Goal: Task Accomplishment & Management: Use online tool/utility

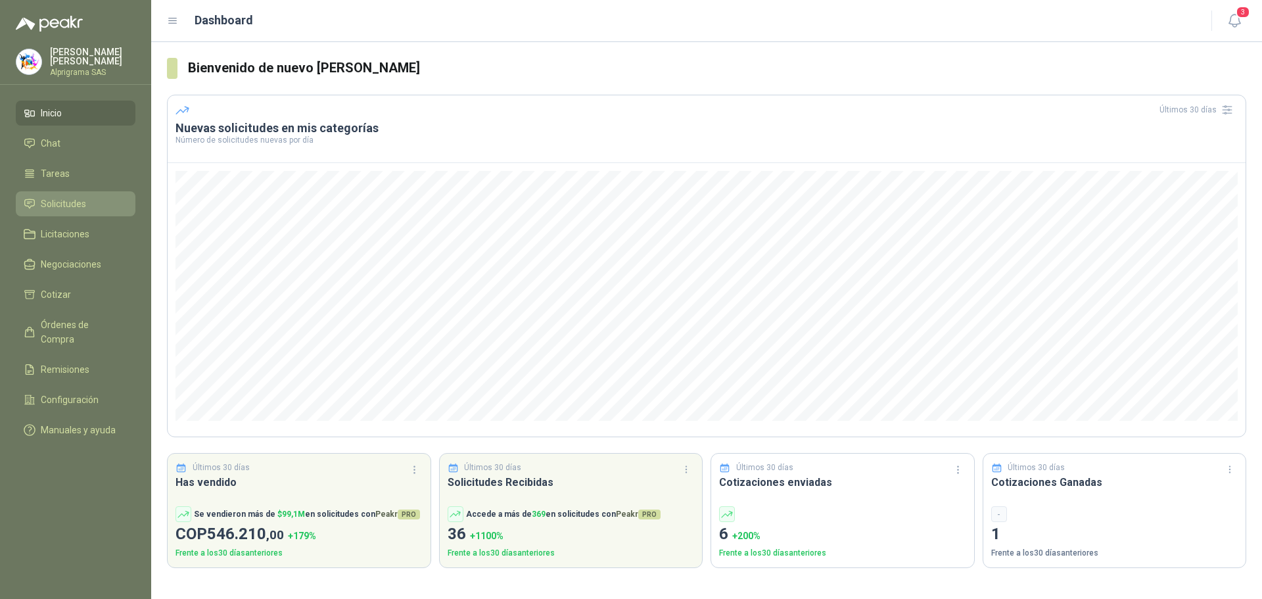
click at [67, 208] on link "Solicitudes" at bounding box center [76, 203] width 120 height 25
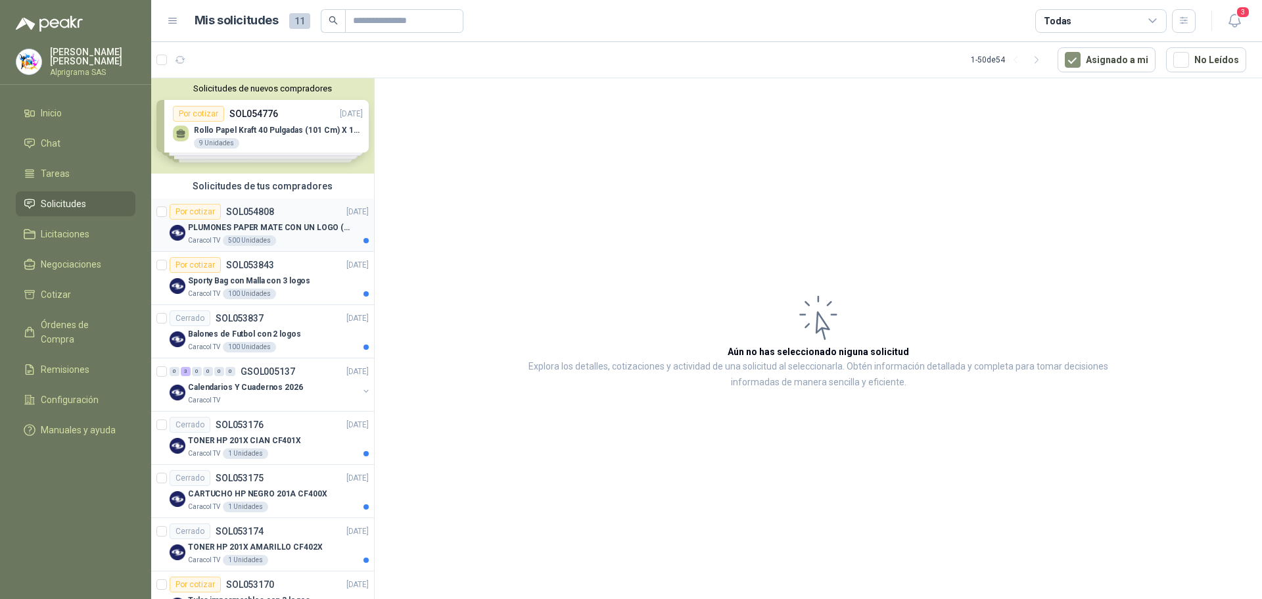
click at [309, 236] on div "Caracol TV 500 Unidades" at bounding box center [278, 240] width 181 height 11
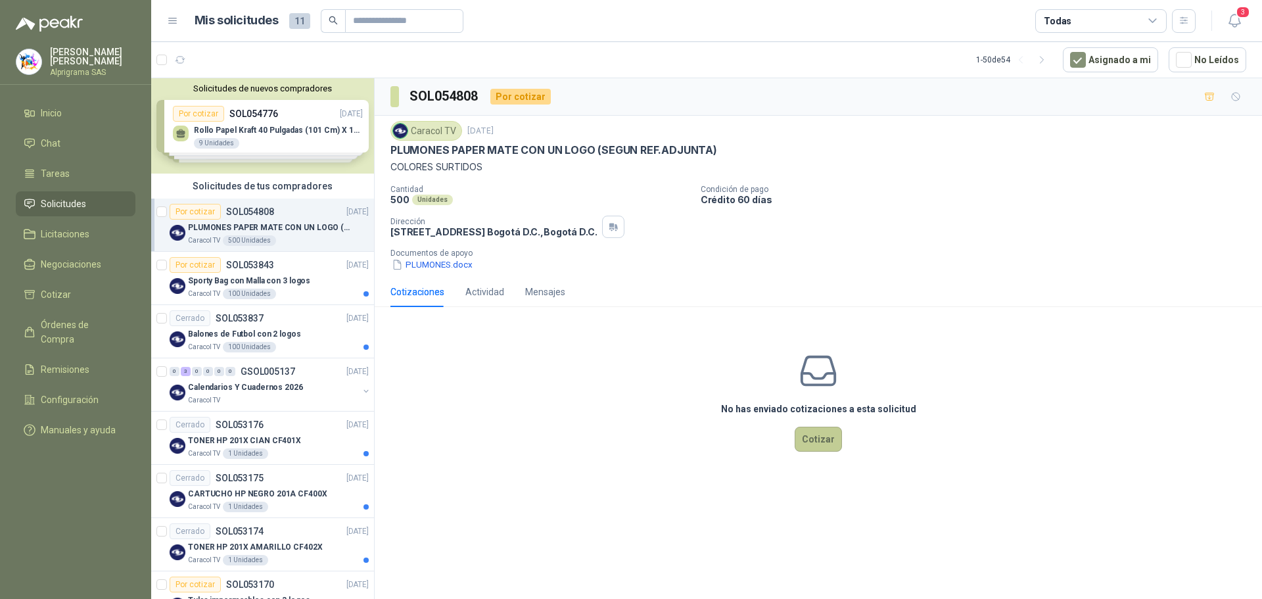
click at [831, 442] on button "Cotizar" at bounding box center [817, 438] width 47 height 25
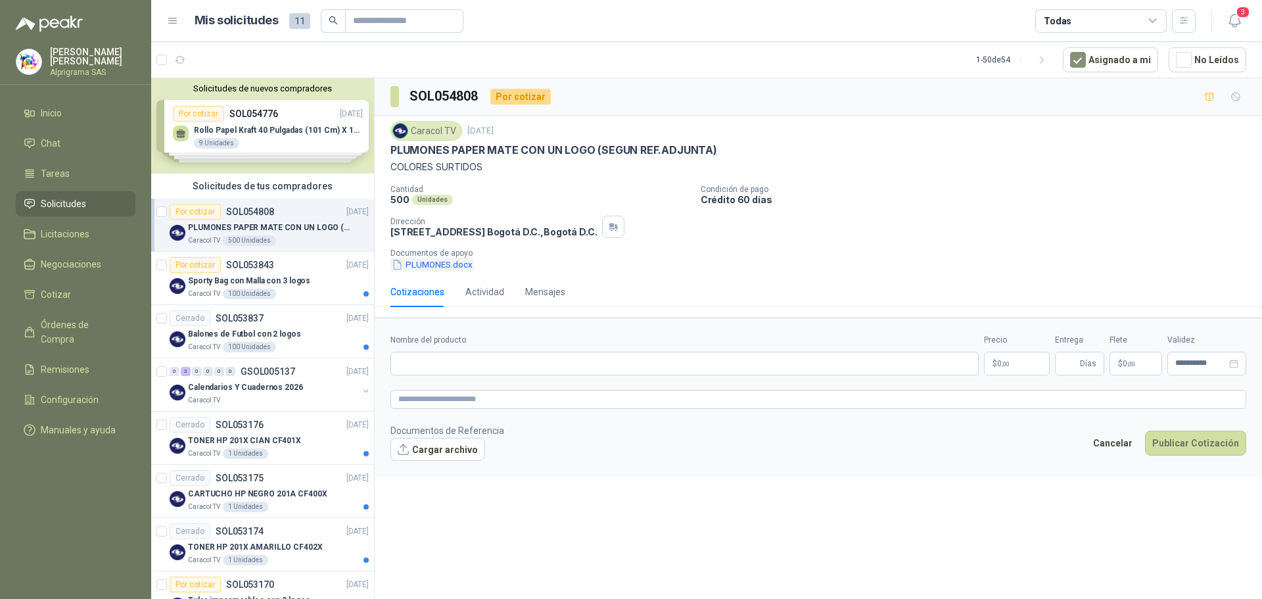
click at [455, 269] on button "PLUMONES.docx" at bounding box center [431, 265] width 83 height 14
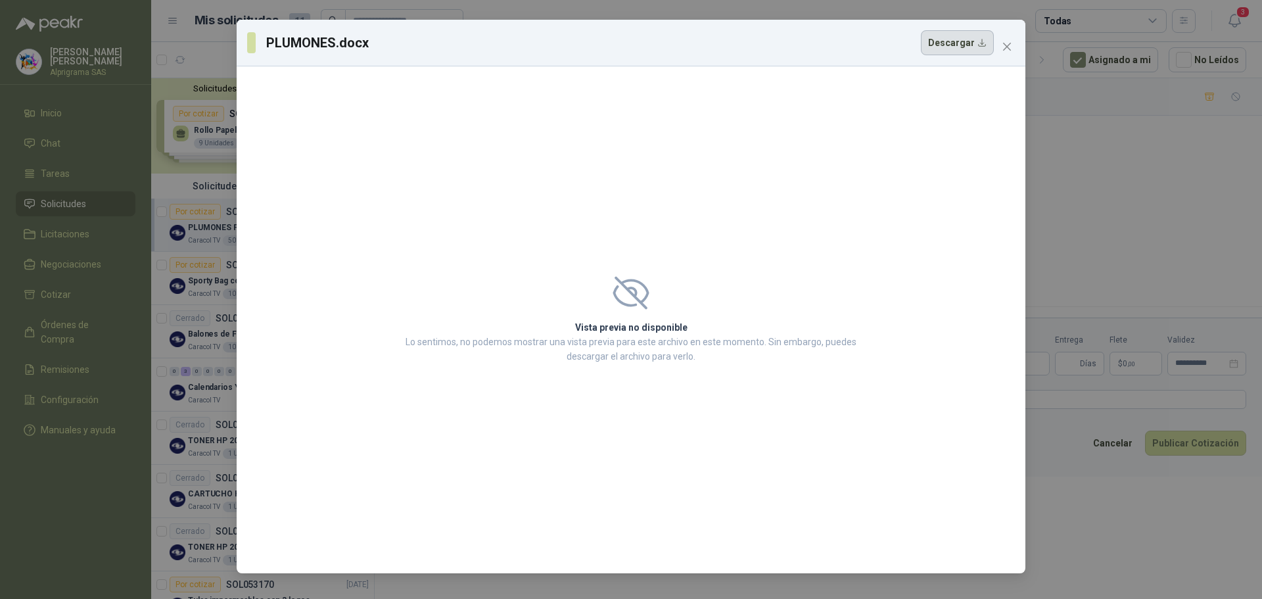
click at [970, 52] on button "Descargar" at bounding box center [957, 42] width 73 height 25
click at [1015, 43] on span "Close" at bounding box center [1006, 46] width 21 height 11
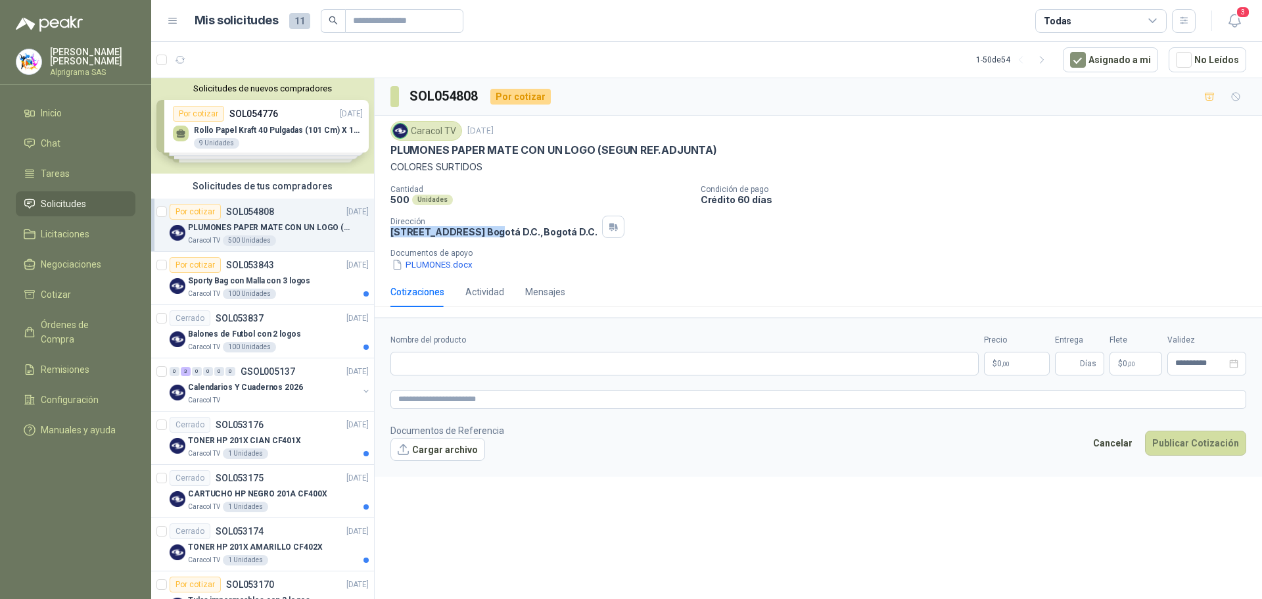
drag, startPoint x: 489, startPoint y: 224, endPoint x: 515, endPoint y: 237, distance: 29.1
click at [507, 235] on div "Dirección [STREET_ADDRESS] , [GEOGRAPHIC_DATA] D.C." at bounding box center [493, 227] width 206 height 20
click at [660, 251] on p "Documentos de apoyo" at bounding box center [823, 252] width 866 height 9
click at [444, 267] on button "PLUMONES.docx" at bounding box center [431, 265] width 83 height 14
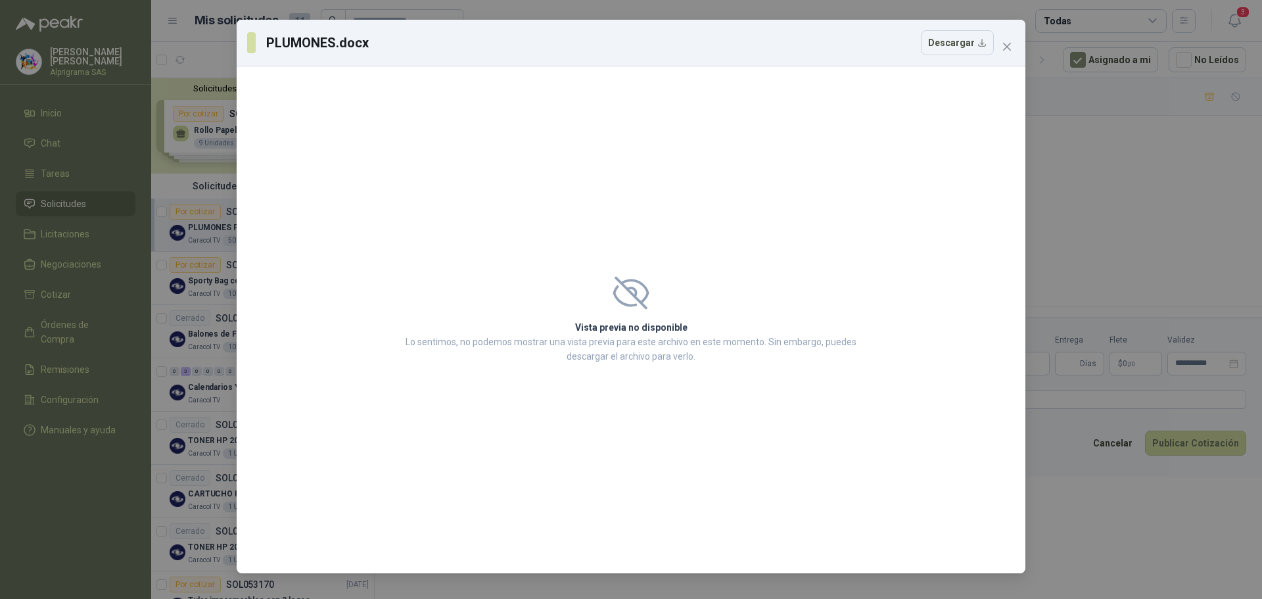
click at [1014, 48] on span "Close" at bounding box center [1006, 46] width 21 height 11
